Goal: Transaction & Acquisition: Purchase product/service

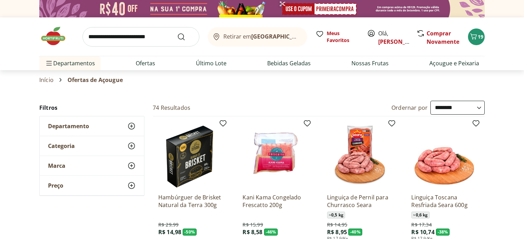
select select "**********"
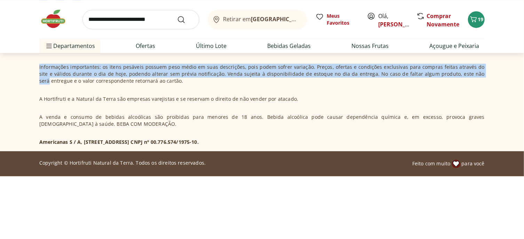
click at [499, 151] on section "Hortifruti é o seu vizinho especialista em produtos frescos e naturais. Nas nos…" at bounding box center [261, 29] width 475 height 243
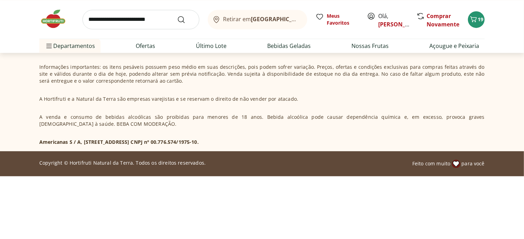
click at [462, 29] on div "Retirar em Rio de Janeiro/RJ Meus Favoritos Olá, CRISTINA Comprar Novamente 19" at bounding box center [261, 19] width 445 height 39
click at [373, 33] on div "Retirar em Rio de Janeiro/RJ Meus Favoritos Olá, CRISTINA Comprar Novamente 19" at bounding box center [261, 19] width 445 height 39
click at [384, 24] on link "[PERSON_NAME]" at bounding box center [400, 25] width 45 height 8
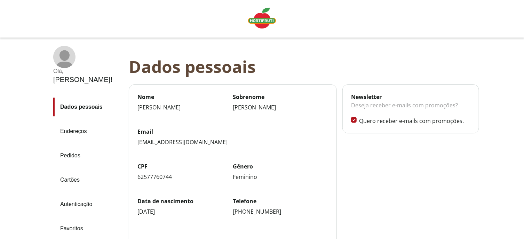
click at [72, 146] on link "Pedidos" at bounding box center [88, 155] width 70 height 19
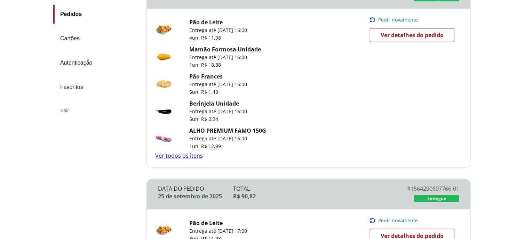
scroll to position [139, 0]
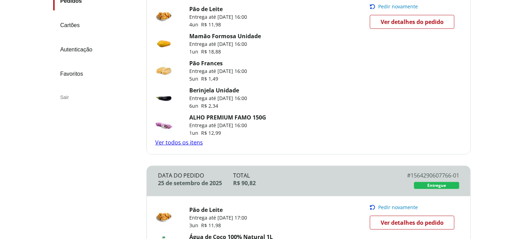
click at [182, 146] on link "Ver todos os itens" at bounding box center [179, 143] width 48 height 8
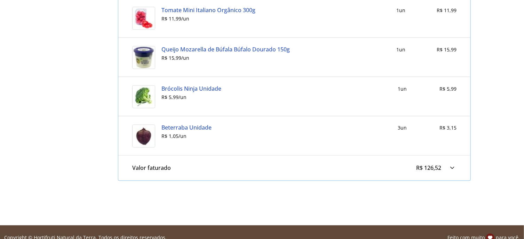
scroll to position [544, 0]
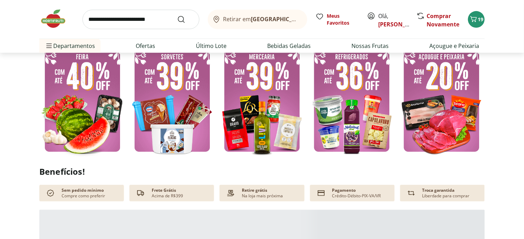
scroll to position [209, 0]
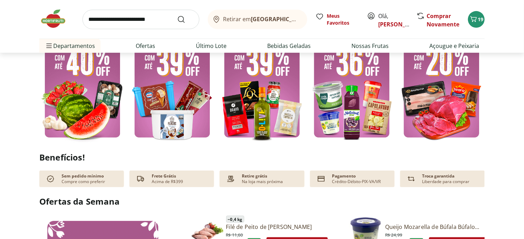
type input "*"
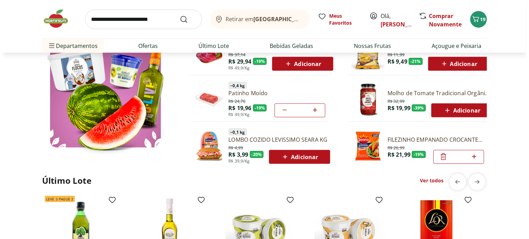
scroll to position [452, 0]
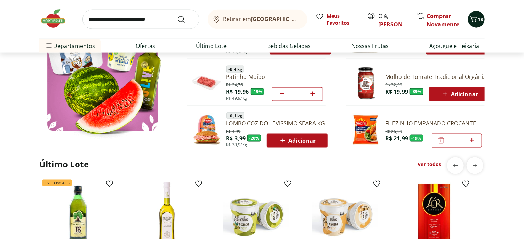
click at [477, 25] on div "19" at bounding box center [476, 19] width 6 height 11
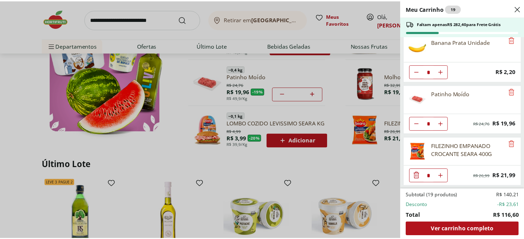
scroll to position [316, 0]
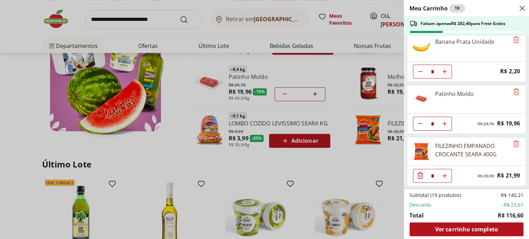
click at [107, 27] on div "Meu Carrinho 19 Faltam apenas R$ 282,40 para Frete Grátis Brócolis Ninja Unidad…" at bounding box center [264, 119] width 529 height 239
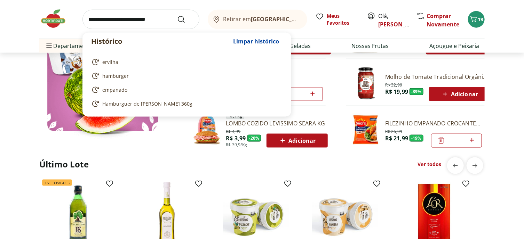
click at [113, 22] on input "search" at bounding box center [140, 19] width 117 height 19
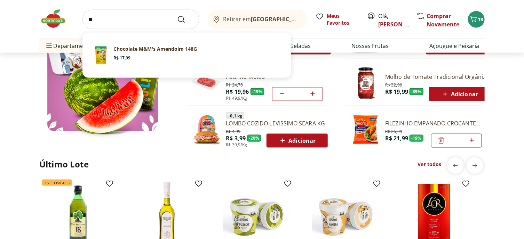
type input "*"
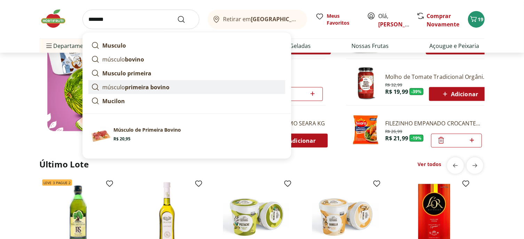
click at [142, 91] on strong "primeira bovino" at bounding box center [147, 87] width 45 height 8
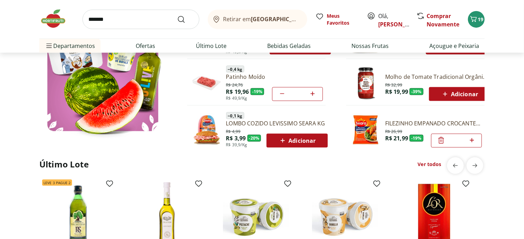
type input "**********"
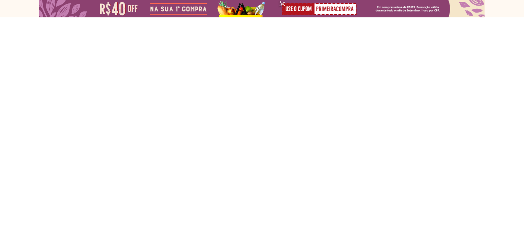
select select "**********"
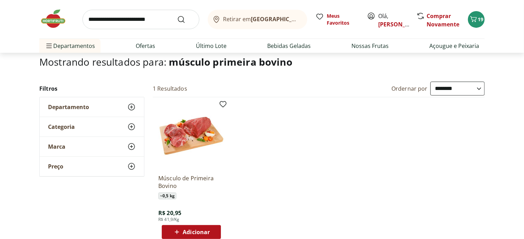
scroll to position [104, 0]
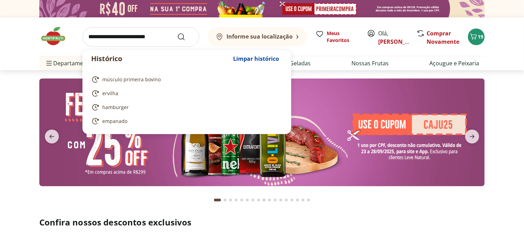
click at [121, 46] on input "search" at bounding box center [140, 36] width 117 height 19
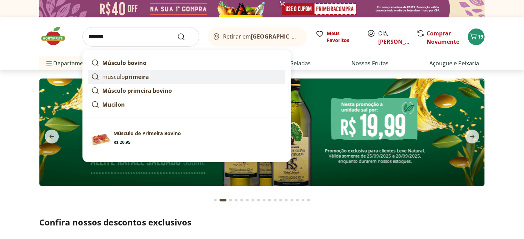
type input "*******"
click at [177, 33] on button "Submit Search" at bounding box center [185, 37] width 17 height 8
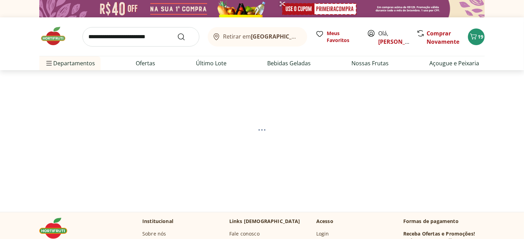
select select "**********"
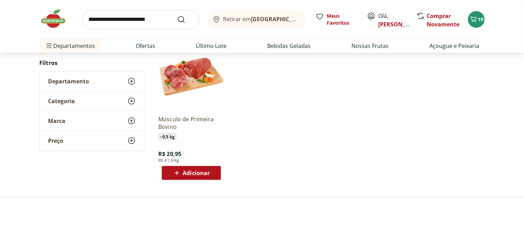
scroll to position [104, 0]
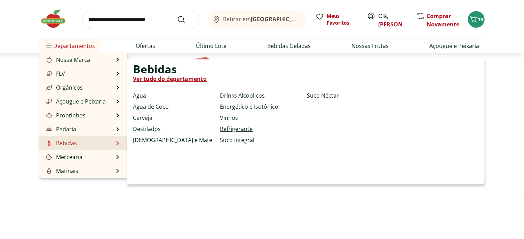
click at [238, 131] on link "Refrigerante" at bounding box center [236, 129] width 33 height 8
select select "**********"
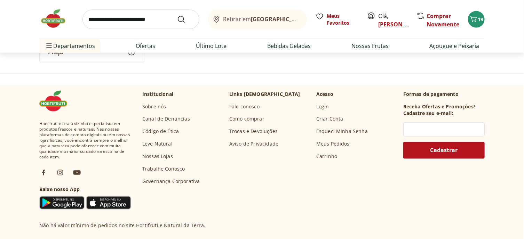
scroll to position [556, 0]
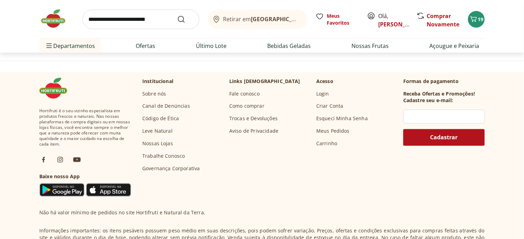
click at [306, 39] on div "Carregar mais produtos" at bounding box center [319, 32] width 68 height 14
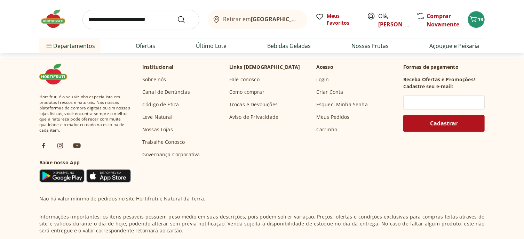
scroll to position [1043, 0]
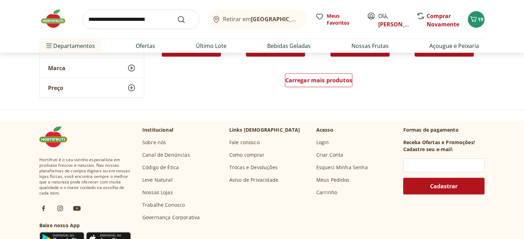
scroll to position [1426, 0]
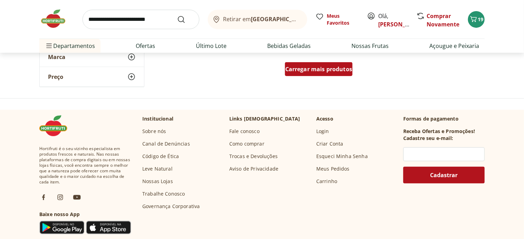
click at [311, 72] on span "Carregar mais produtos" at bounding box center [318, 69] width 67 height 6
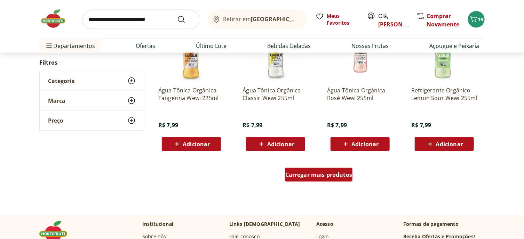
scroll to position [1912, 0]
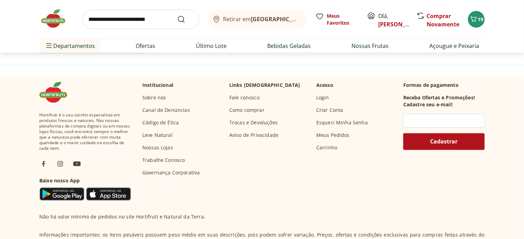
click at [311, 39] on span "Carregar mais produtos" at bounding box center [318, 36] width 67 height 6
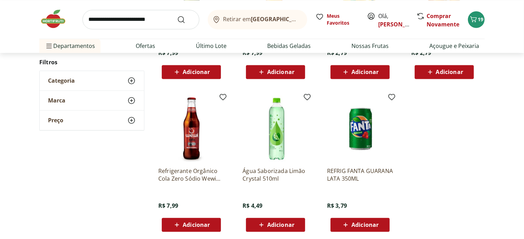
scroll to position [2017, 0]
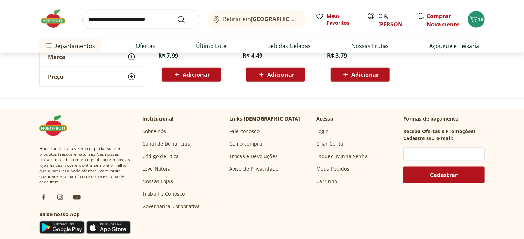
scroll to position [380, 0]
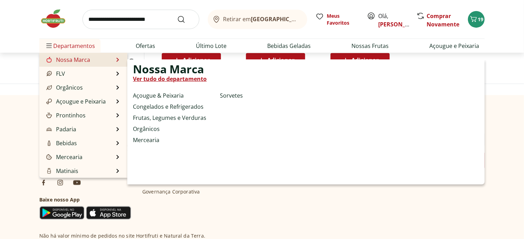
click at [61, 64] on link "Nossa Marca" at bounding box center [67, 60] width 45 height 8
select select "**********"
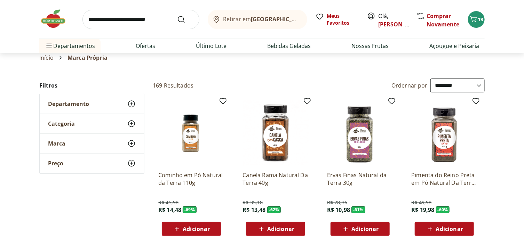
scroll to position [35, 0]
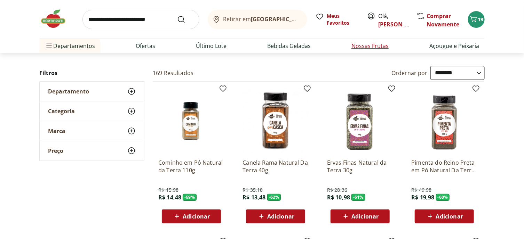
click at [377, 50] on link "Nossas Frutas" at bounding box center [369, 46] width 37 height 8
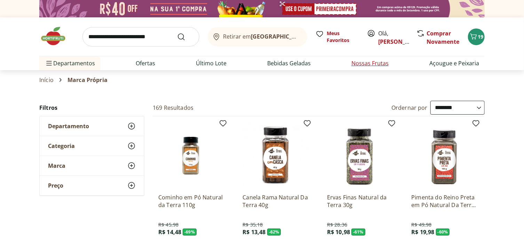
select select "**********"
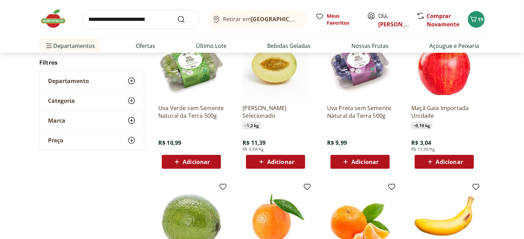
scroll to position [243, 0]
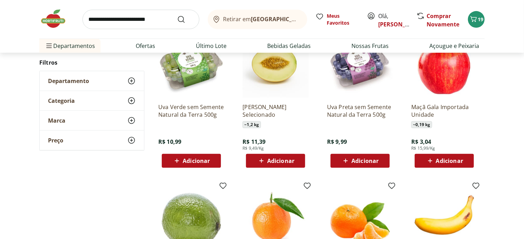
click at [204, 164] on span "Adicionar" at bounding box center [196, 161] width 27 height 6
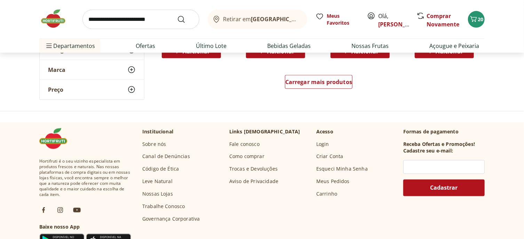
scroll to position [487, 0]
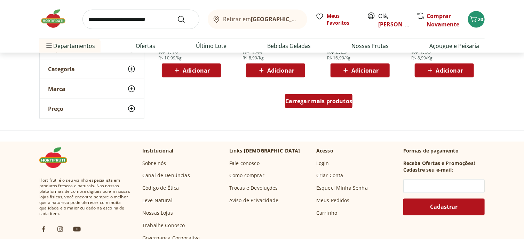
click at [319, 104] on span "Carregar mais produtos" at bounding box center [318, 101] width 67 height 6
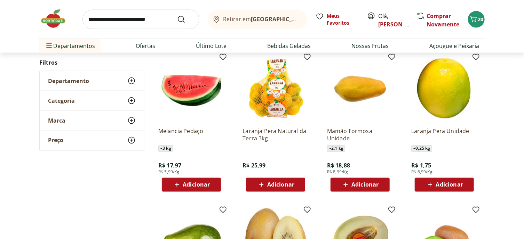
scroll to position [591, 0]
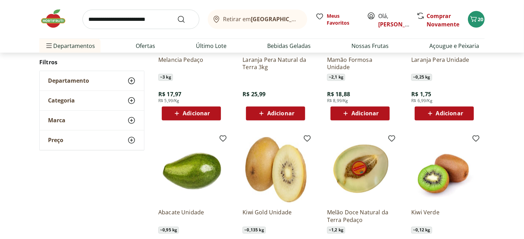
click at [357, 116] on span "Adicionar" at bounding box center [364, 114] width 27 height 6
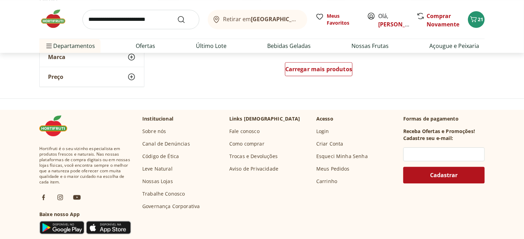
scroll to position [974, 0]
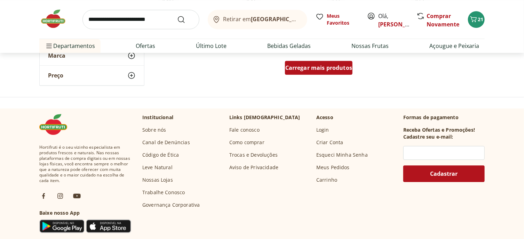
click at [318, 71] on span "Carregar mais produtos" at bounding box center [318, 68] width 67 height 6
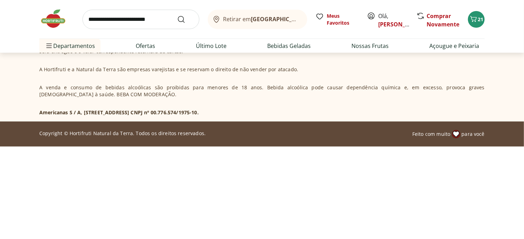
scroll to position [1669, 0]
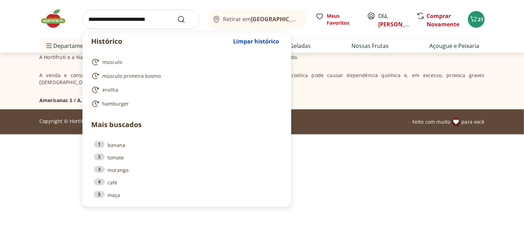
click at [120, 29] on input "search" at bounding box center [140, 19] width 117 height 19
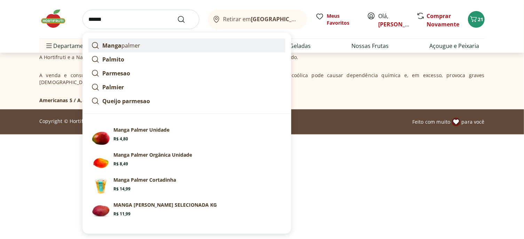
click at [139, 50] on p "Manga palmer" at bounding box center [121, 45] width 38 height 8
type input "**********"
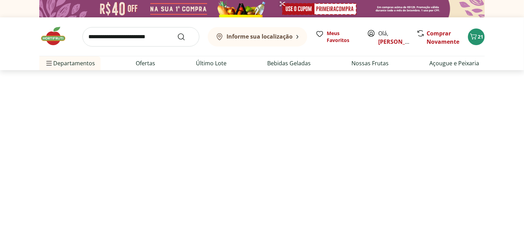
select select "**********"
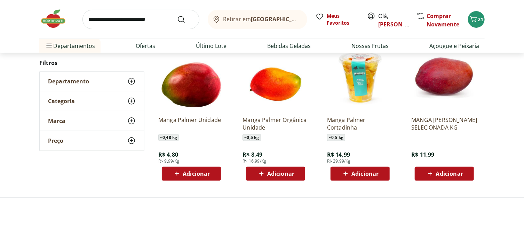
scroll to position [104, 0]
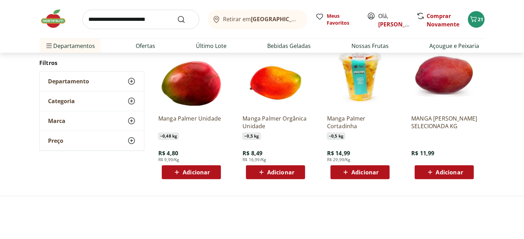
click at [183, 177] on span "Adicionar" at bounding box center [190, 172] width 37 height 8
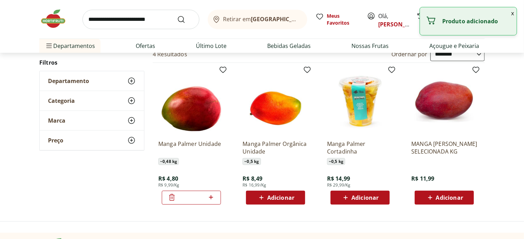
scroll to position [70, 0]
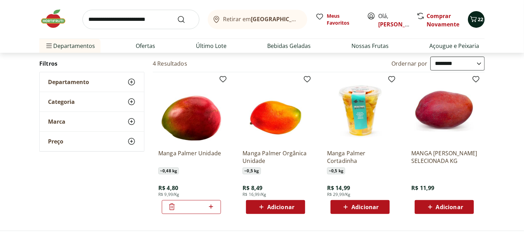
click at [480, 23] on span "22" at bounding box center [480, 19] width 6 height 7
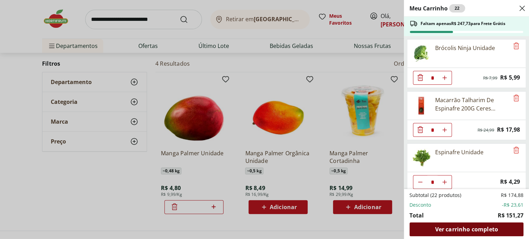
click at [470, 231] on div "Ver carrinho completo" at bounding box center [467, 230] width 114 height 14
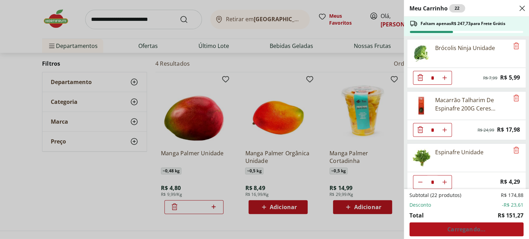
click at [144, 19] on div "Meu Carrinho 22 Faltam apenas R$ 247,73 para Frete Grátis Brócolis Ninja Unidad…" at bounding box center [264, 119] width 529 height 239
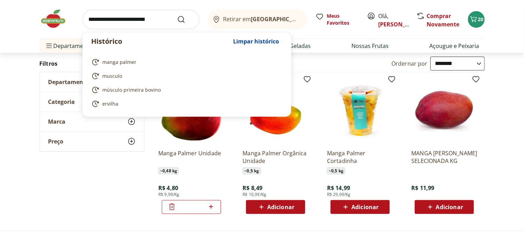
click at [125, 25] on input "search" at bounding box center [140, 19] width 117 height 19
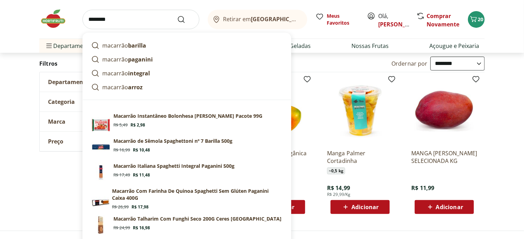
drag, startPoint x: 125, startPoint y: 25, endPoint x: 126, endPoint y: 33, distance: 8.0
click at [126, 29] on input "********" at bounding box center [140, 19] width 117 height 19
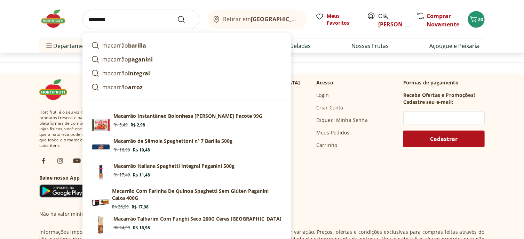
scroll to position [209, 0]
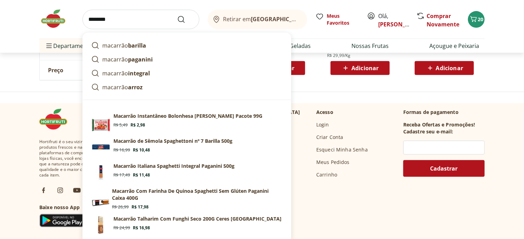
click at [132, 26] on input "********" at bounding box center [140, 19] width 117 height 19
type input "********"
click at [177, 15] on button "Submit Search" at bounding box center [185, 19] width 17 height 8
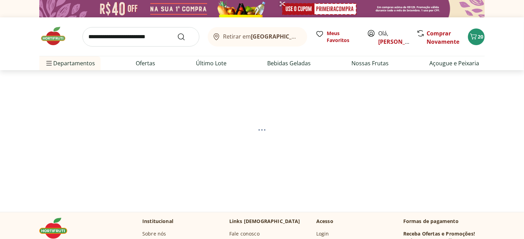
select select "**********"
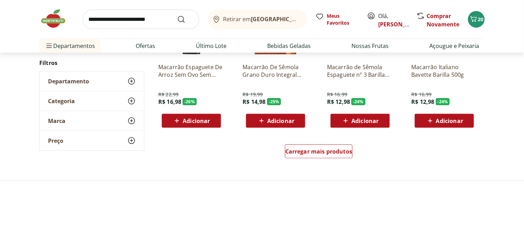
scroll to position [522, 0]
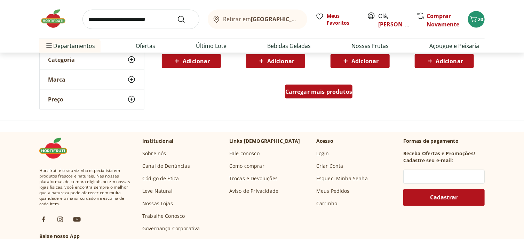
click at [340, 95] on span "Carregar mais produtos" at bounding box center [318, 92] width 67 height 6
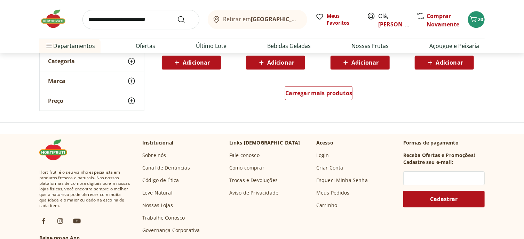
scroll to position [1008, 0]
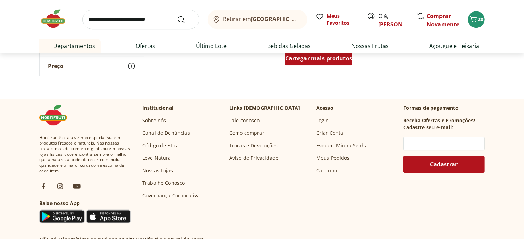
click at [333, 65] on div "Carregar mais produtos" at bounding box center [319, 58] width 68 height 14
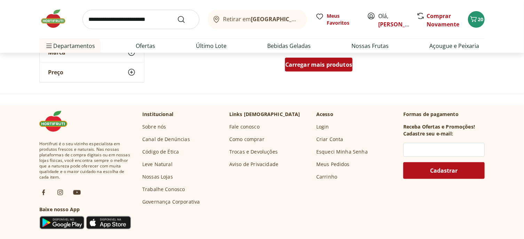
scroll to position [1460, 0]
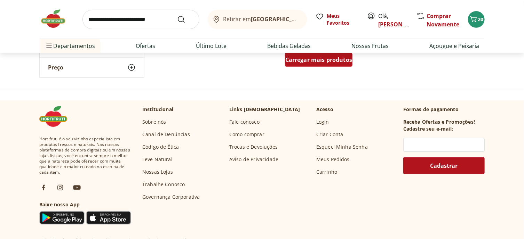
click at [338, 63] on span "Carregar mais produtos" at bounding box center [318, 60] width 67 height 6
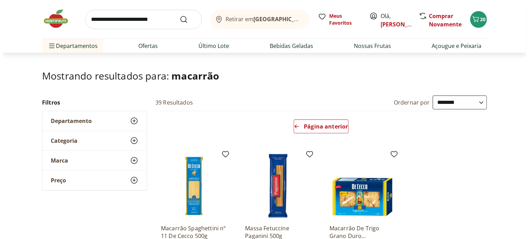
scroll to position [35, 0]
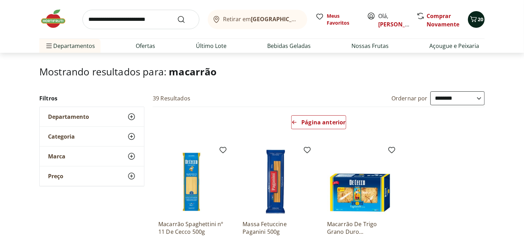
click at [471, 20] on icon "Carrinho" at bounding box center [473, 19] width 8 height 8
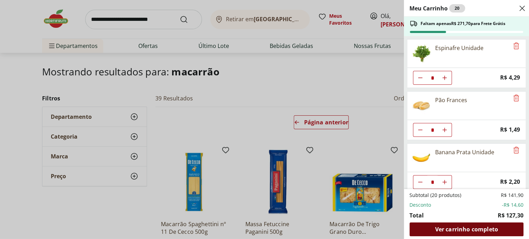
click at [459, 228] on span "Ver carrinho completo" at bounding box center [466, 230] width 63 height 6
